Goal: Task Accomplishment & Management: Use online tool/utility

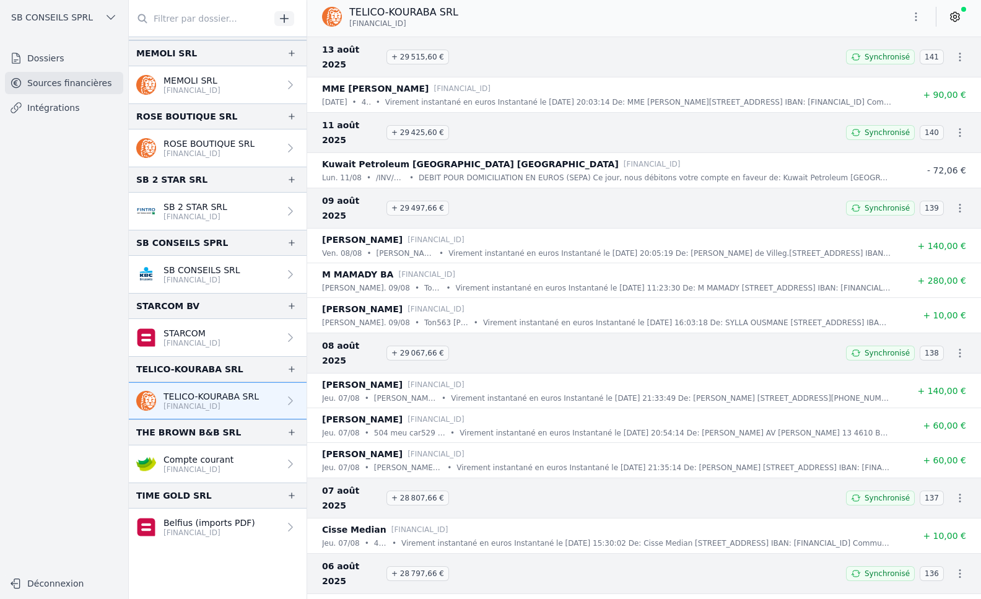
scroll to position [963, 0]
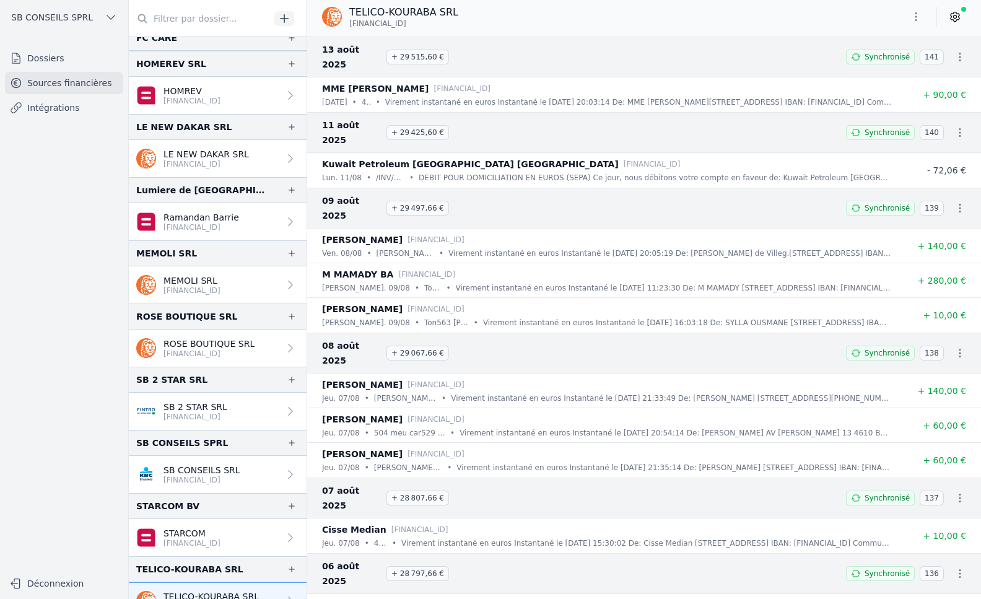
click at [48, 113] on link "Intégrations" at bounding box center [64, 108] width 118 height 22
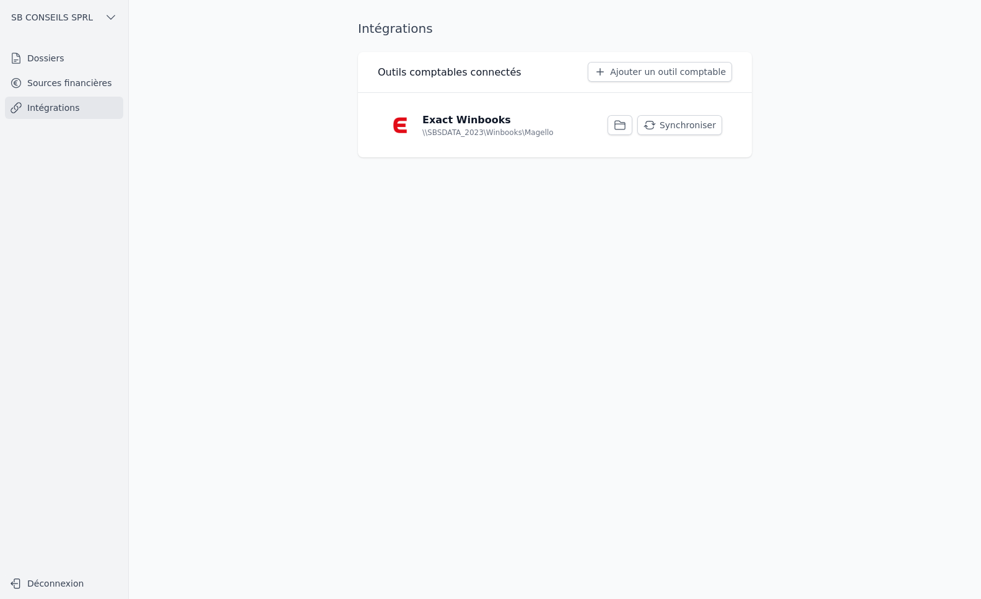
click at [681, 128] on button "Synchroniser" at bounding box center [679, 125] width 85 height 20
click at [679, 124] on button "Synchroniser" at bounding box center [679, 125] width 85 height 20
click at [702, 133] on button "Synchroniser" at bounding box center [679, 125] width 85 height 20
click at [663, 124] on button "Synchroniser" at bounding box center [679, 125] width 85 height 20
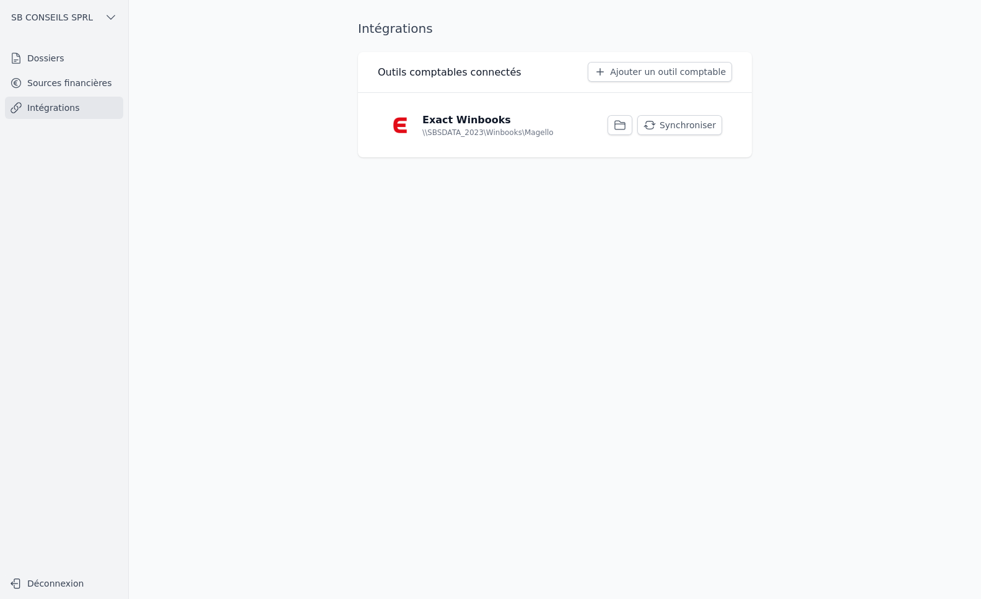
click at [323, 287] on main "Intégrations Outils comptables connectés Ajouter un outil comptable Exact Winbo…" at bounding box center [490, 299] width 981 height 599
click at [45, 82] on link "Sources financières" at bounding box center [64, 83] width 118 height 22
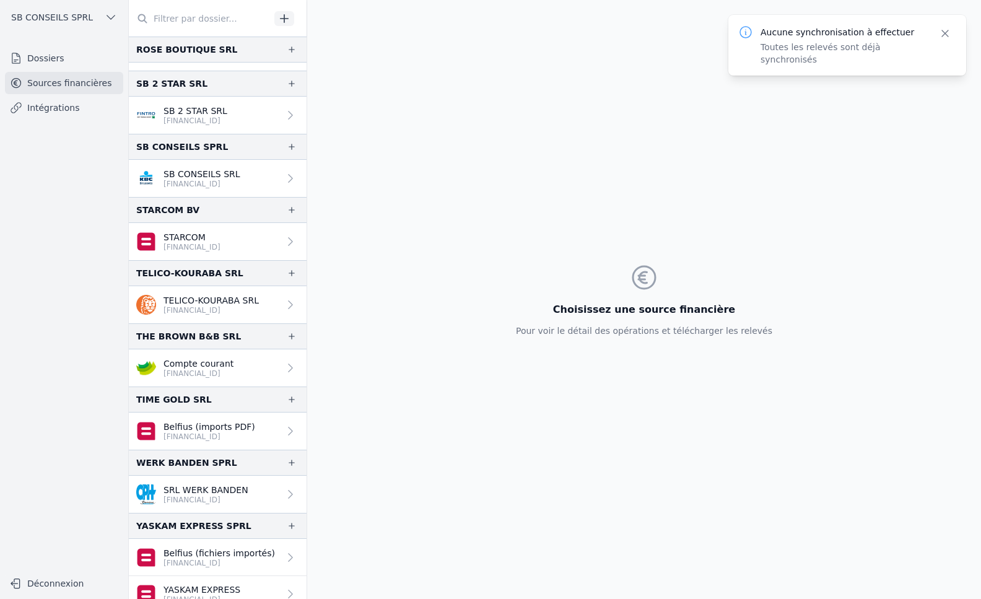
scroll to position [1309, 0]
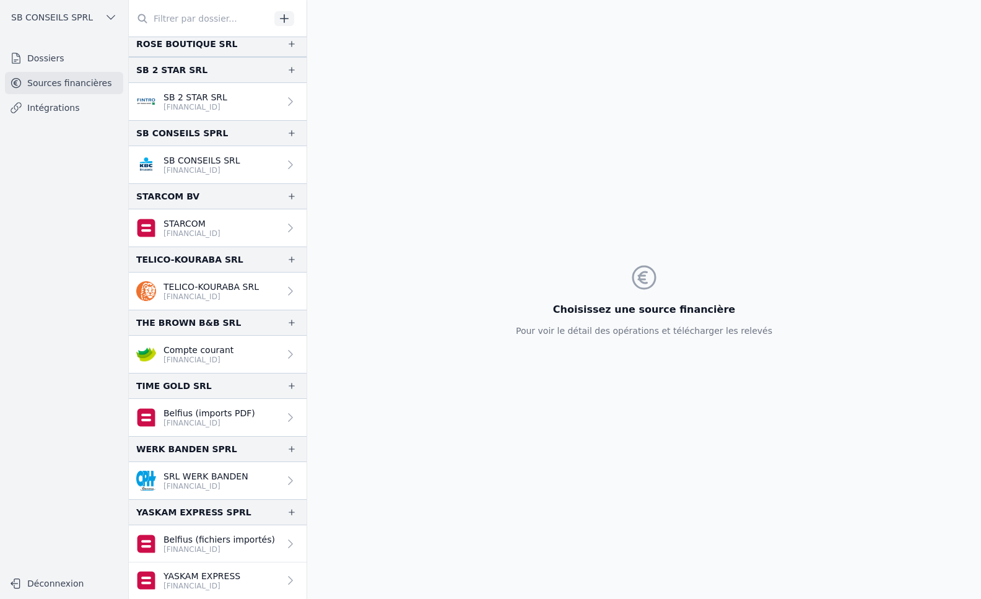
click at [73, 106] on link "Intégrations" at bounding box center [64, 108] width 118 height 22
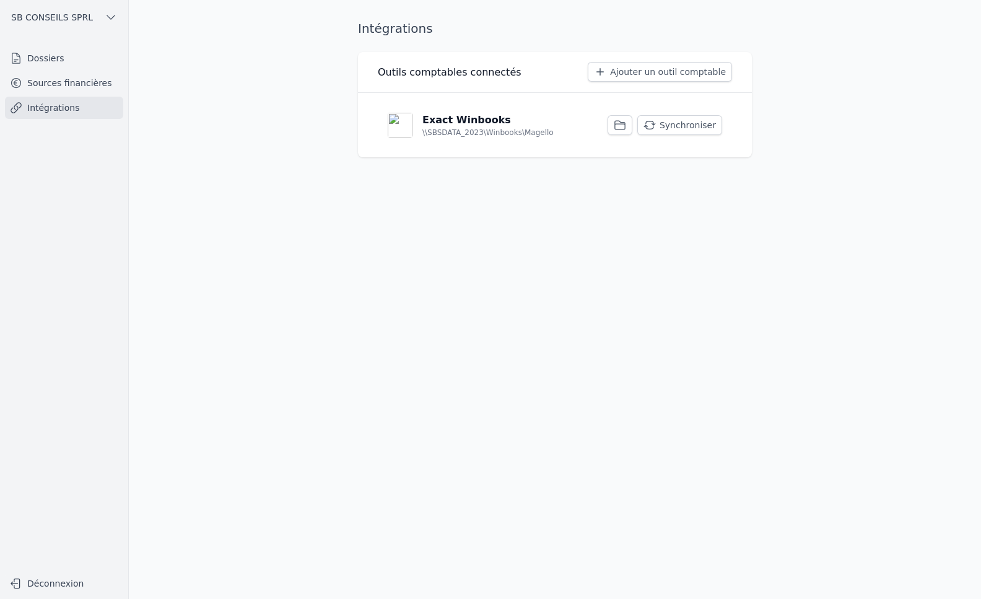
click at [679, 123] on button "Synchroniser" at bounding box center [679, 125] width 85 height 20
